Goal: Transaction & Acquisition: Purchase product/service

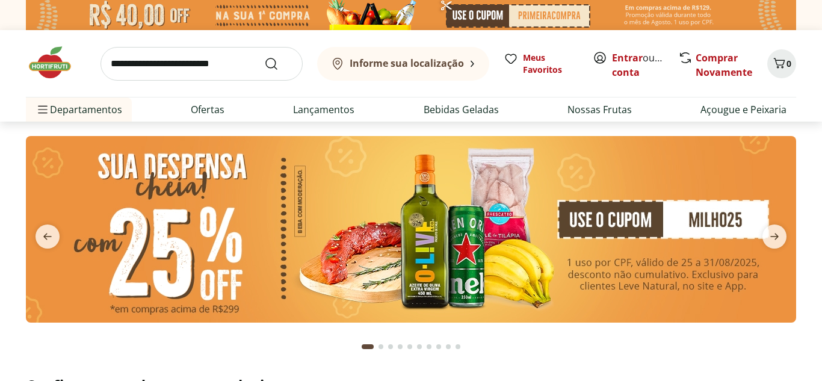
click at [0, 191] on section at bounding box center [411, 242] width 822 height 240
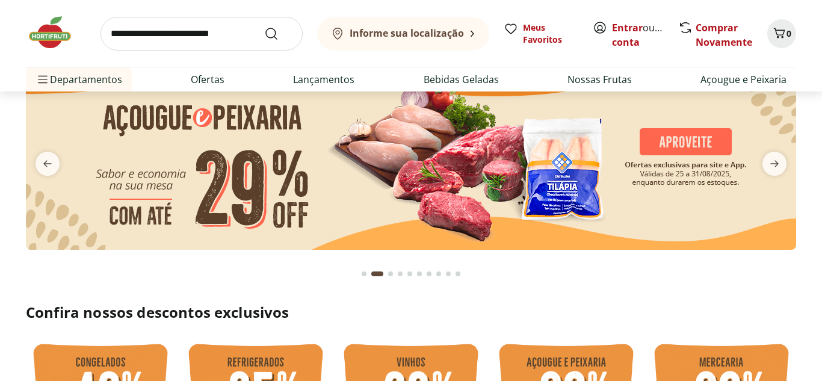
scroll to position [72, 0]
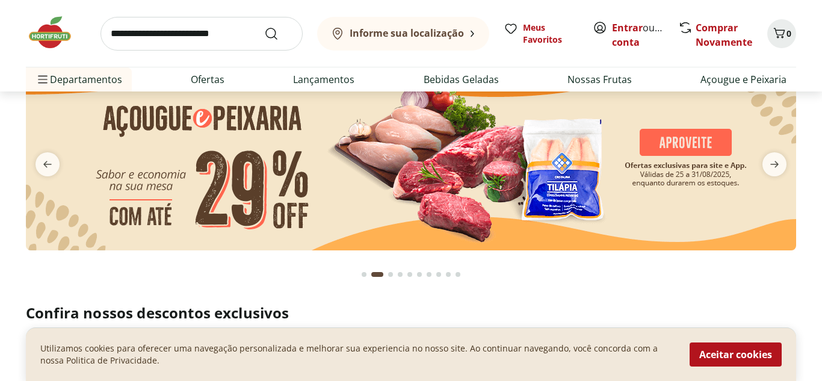
click at [360, 274] on button "Go to page 1 from fs-carousel" at bounding box center [364, 274] width 10 height 29
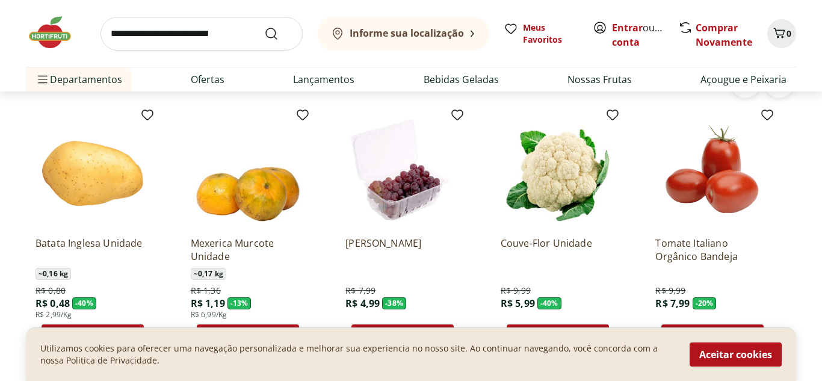
scroll to position [987, 0]
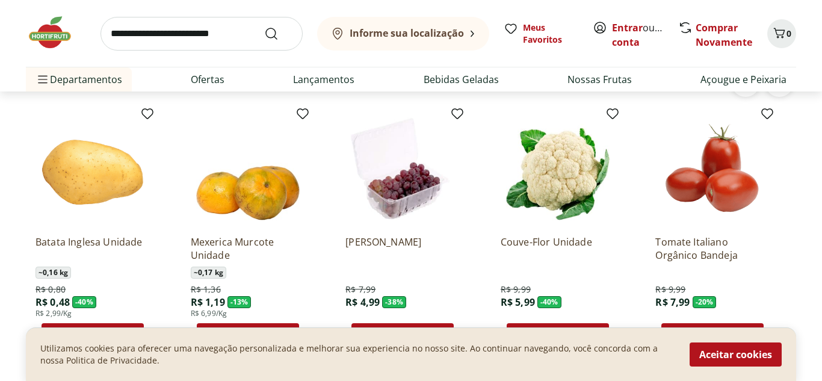
click at [201, 35] on input "search" at bounding box center [202, 34] width 202 height 34
type input "****"
click at [264, 26] on button "Submit Search" at bounding box center [278, 33] width 29 height 14
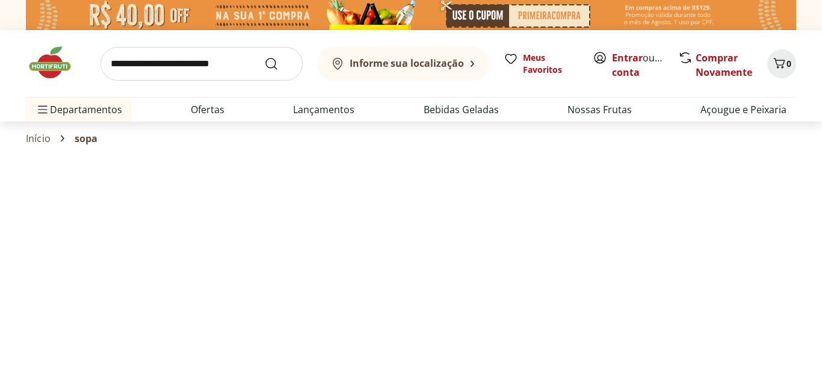
select select "**********"
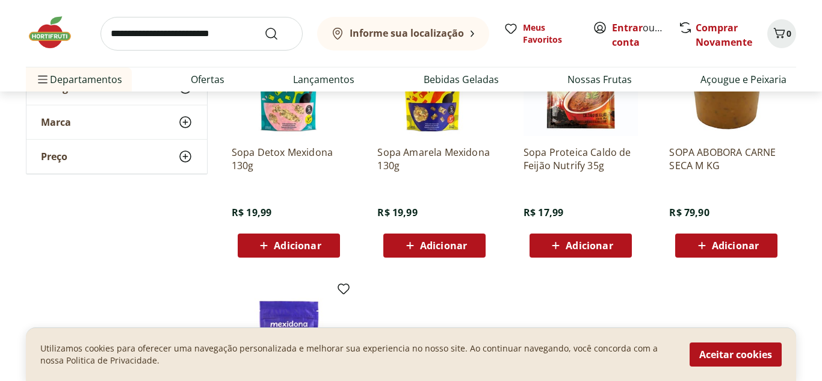
scroll to position [482, 0]
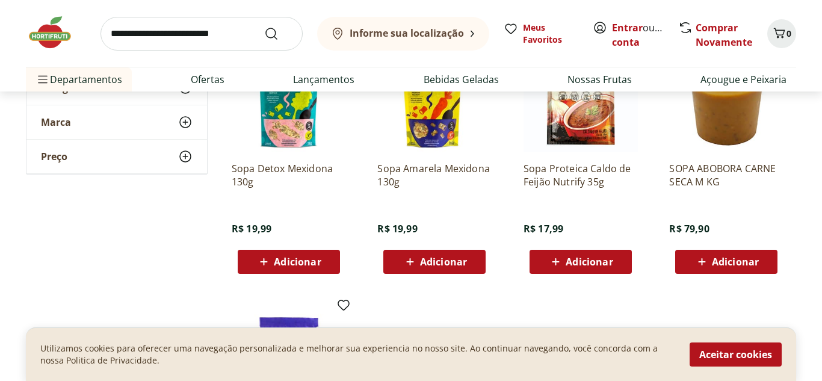
click at [736, 147] on img at bounding box center [726, 95] width 114 height 114
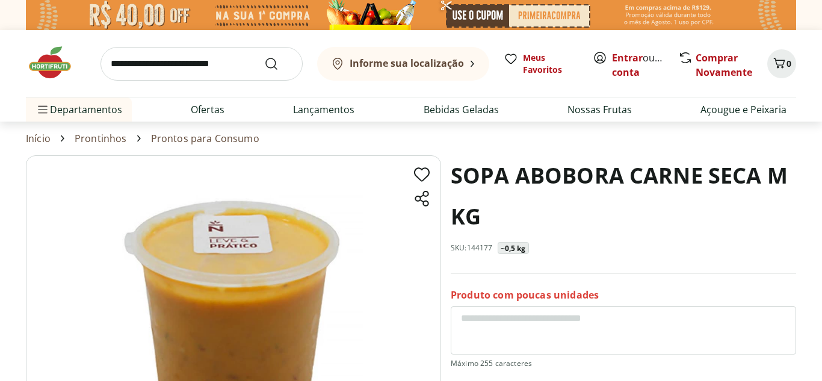
click at [0, 188] on section "SOPA ABOBORA CARNE SECA M KG SKU: 144177 ~0,5 kg Produto com poucas unidades R$…" at bounding box center [411, 382] width 822 height 454
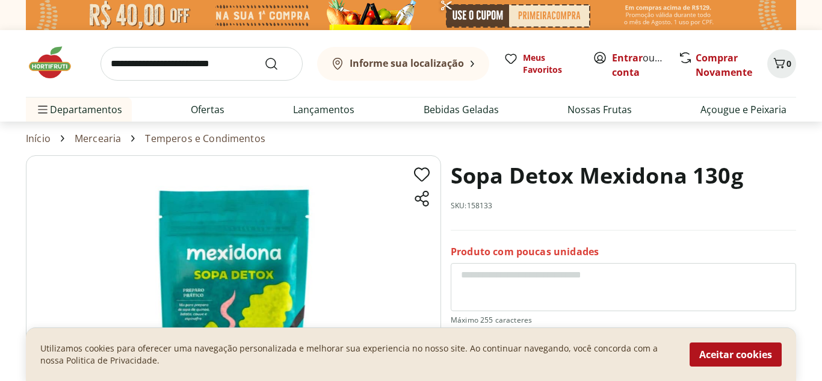
click at [0, 284] on section "Sopa Detox Mexidona 130g SKU: 158133 Produto com poucas unidades R$ 19,99 * Adi…" at bounding box center [411, 357] width 822 height 404
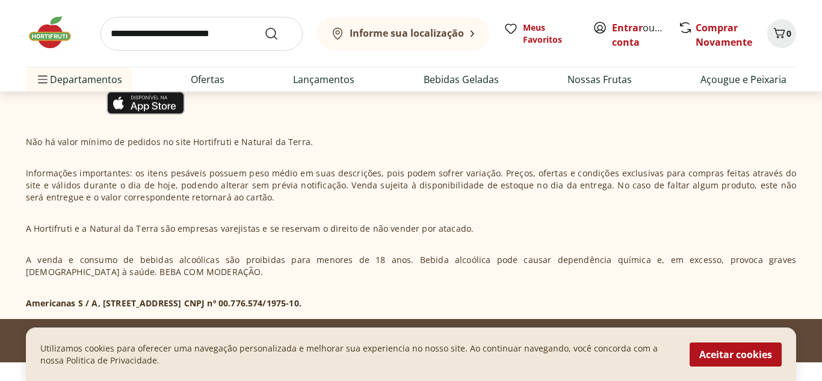
scroll to position [696, 0]
